Goal: Find specific page/section: Find specific page/section

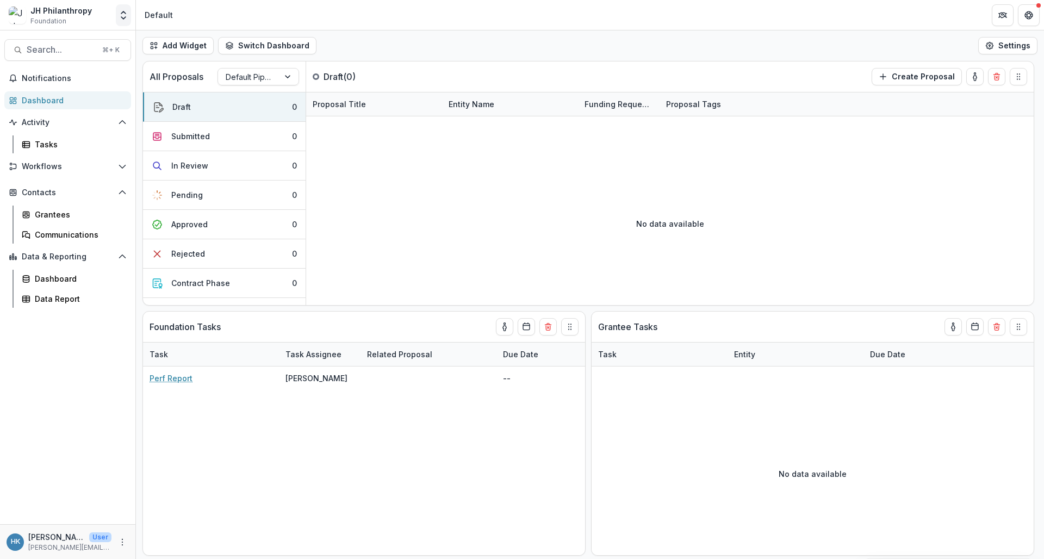
click at [124, 15] on icon "Open entity switcher" at bounding box center [123, 15] width 11 height 11
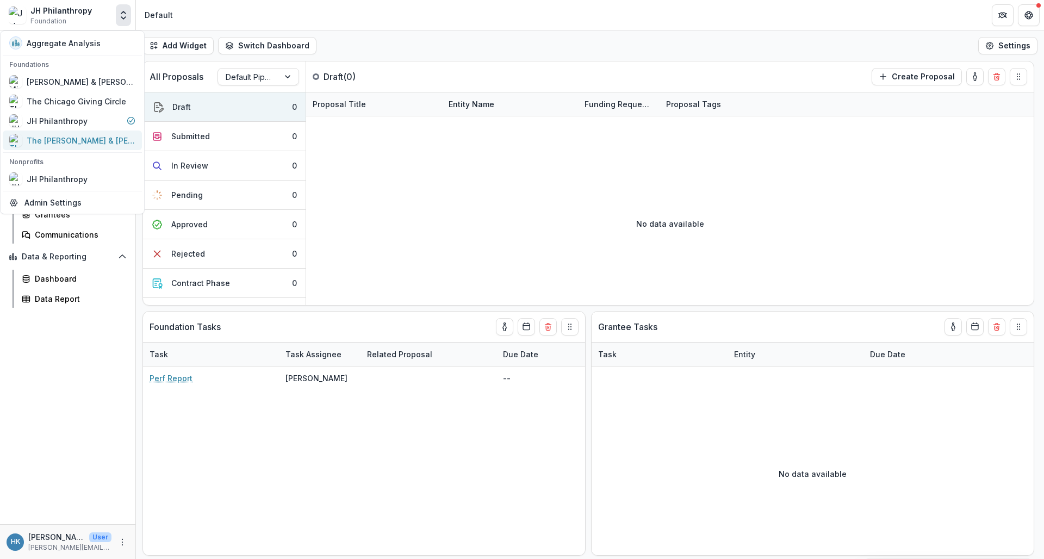
click at [91, 138] on div "The [PERSON_NAME] & [PERSON_NAME] Family Foundation" at bounding box center [81, 140] width 109 height 11
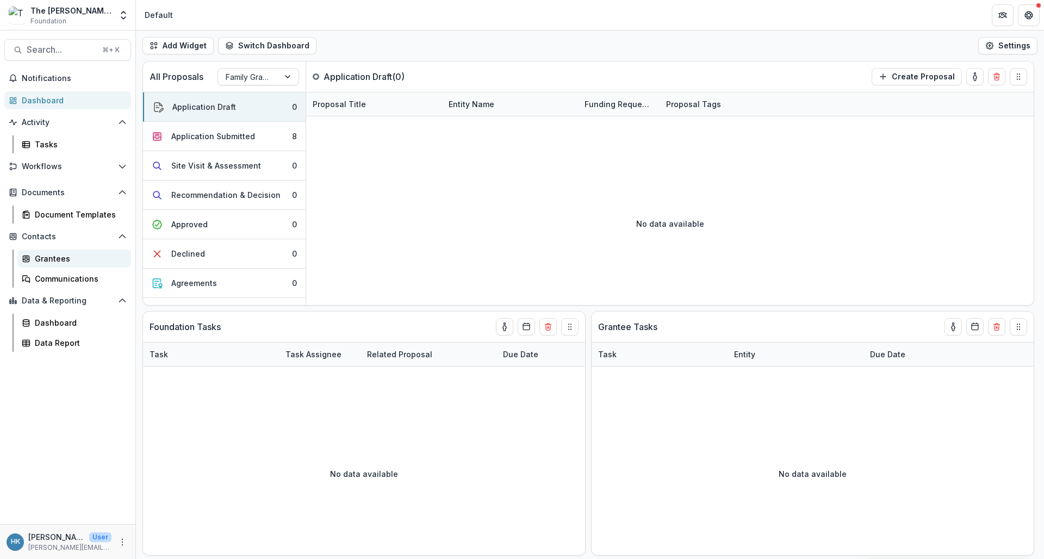
click at [58, 257] on div "Grantees" at bounding box center [79, 258] width 88 height 11
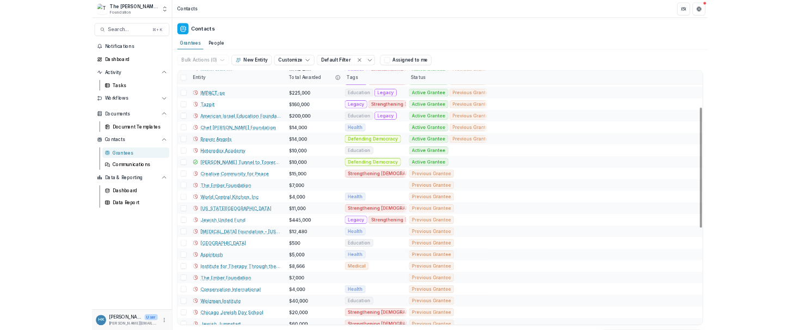
scroll to position [135, 0]
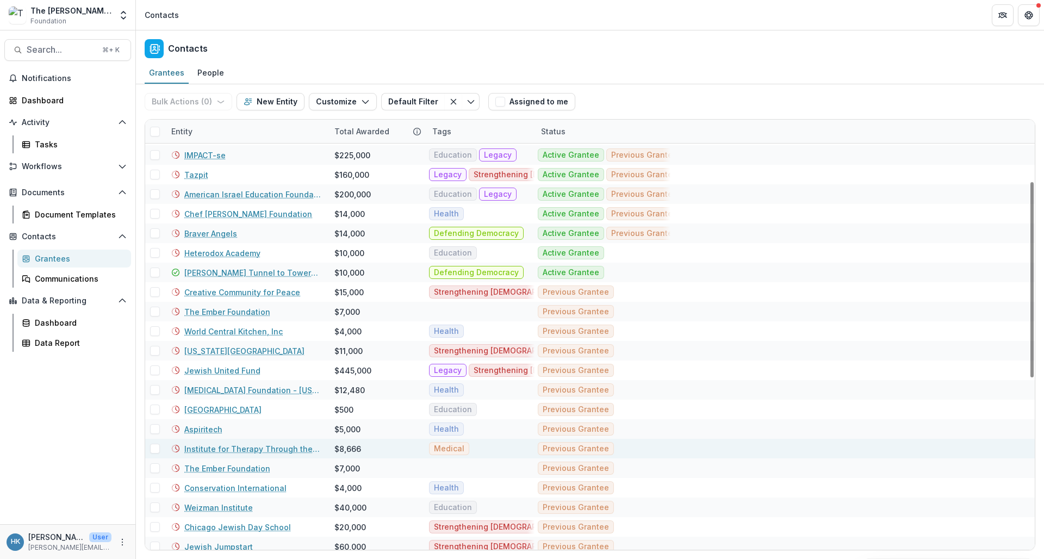
click at [271, 449] on link "Institute for Therapy Through the Arts" at bounding box center [252, 448] width 137 height 11
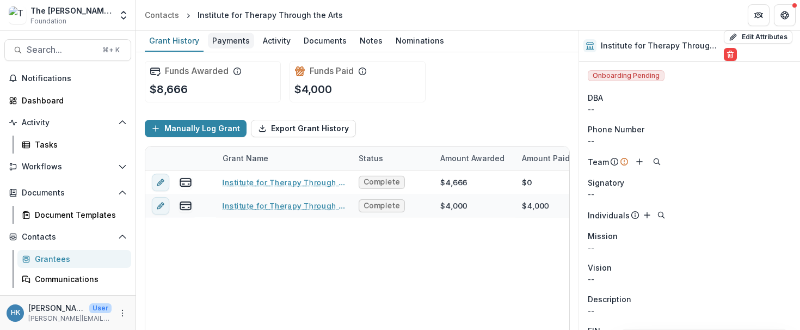
click at [236, 40] on div "Payments" at bounding box center [231, 41] width 46 height 16
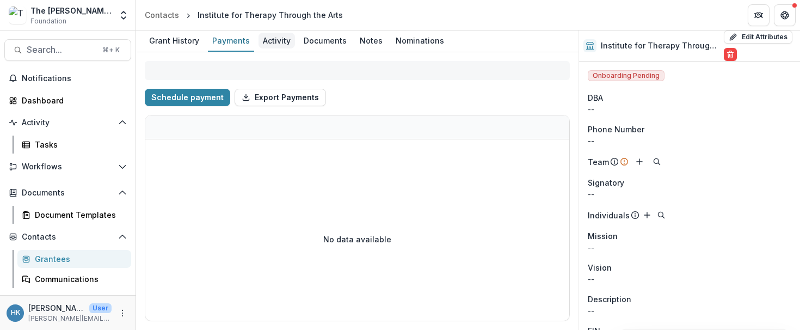
select select "****"
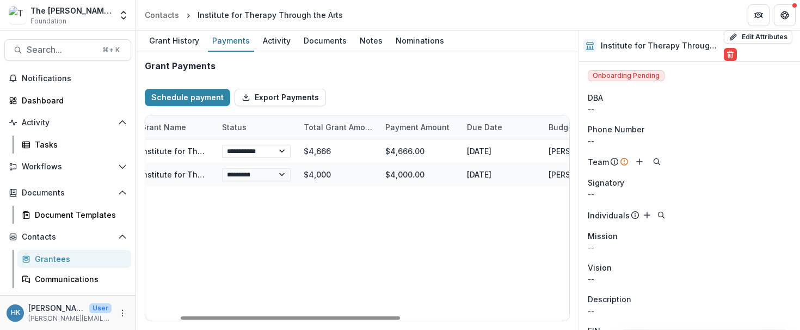
scroll to position [0, 66]
click at [649, 19] on header "Contacts Institute for Therapy Through the Arts" at bounding box center [468, 15] width 664 height 30
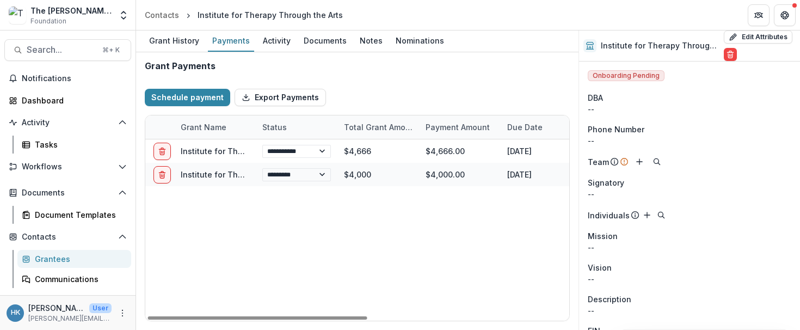
scroll to position [0, 0]
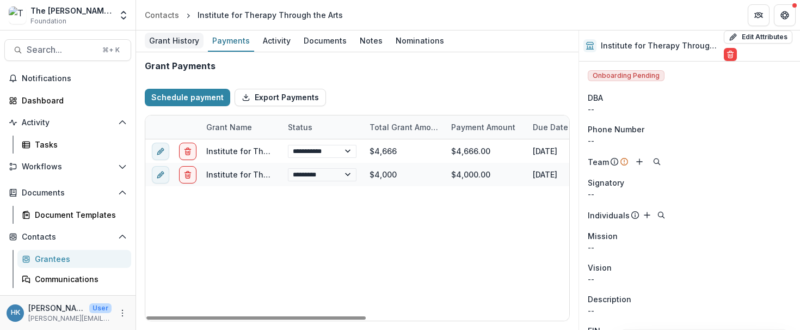
click at [172, 46] on div "Grant History" at bounding box center [174, 41] width 59 height 16
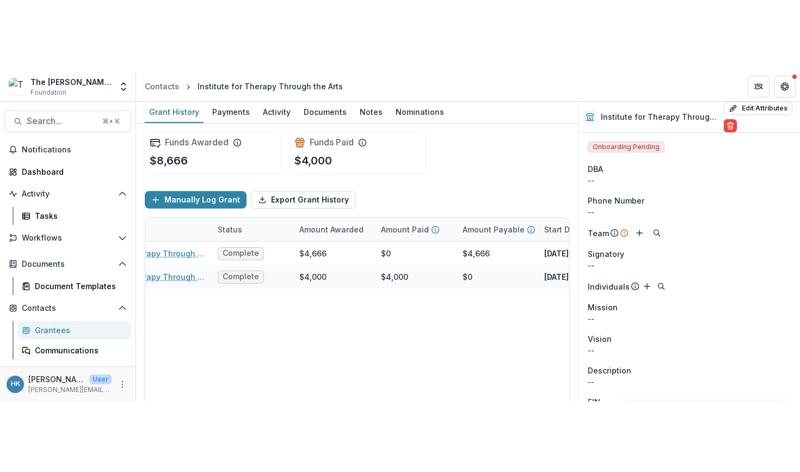
scroll to position [0, 78]
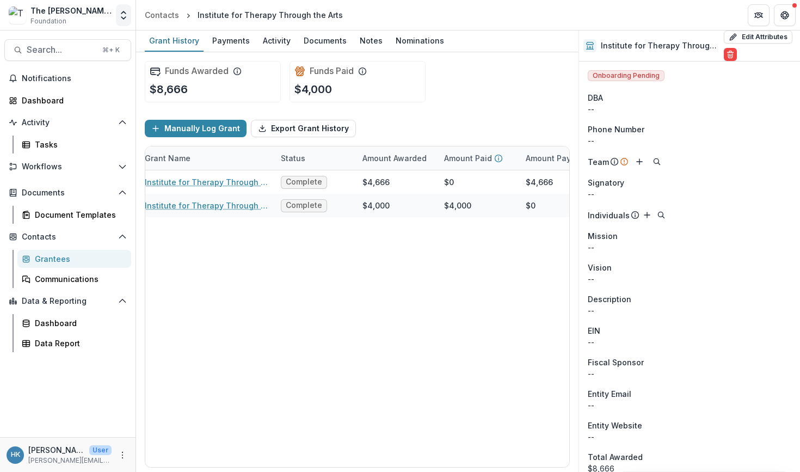
click at [130, 16] on button "Open entity switcher" at bounding box center [123, 15] width 15 height 22
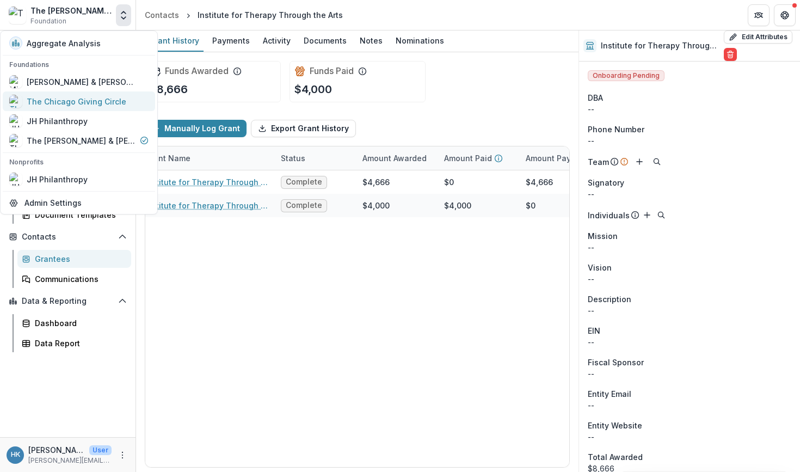
click at [69, 103] on div "The Chicago Giving Circle" at bounding box center [77, 101] width 100 height 11
